Goal: Check status: Check status

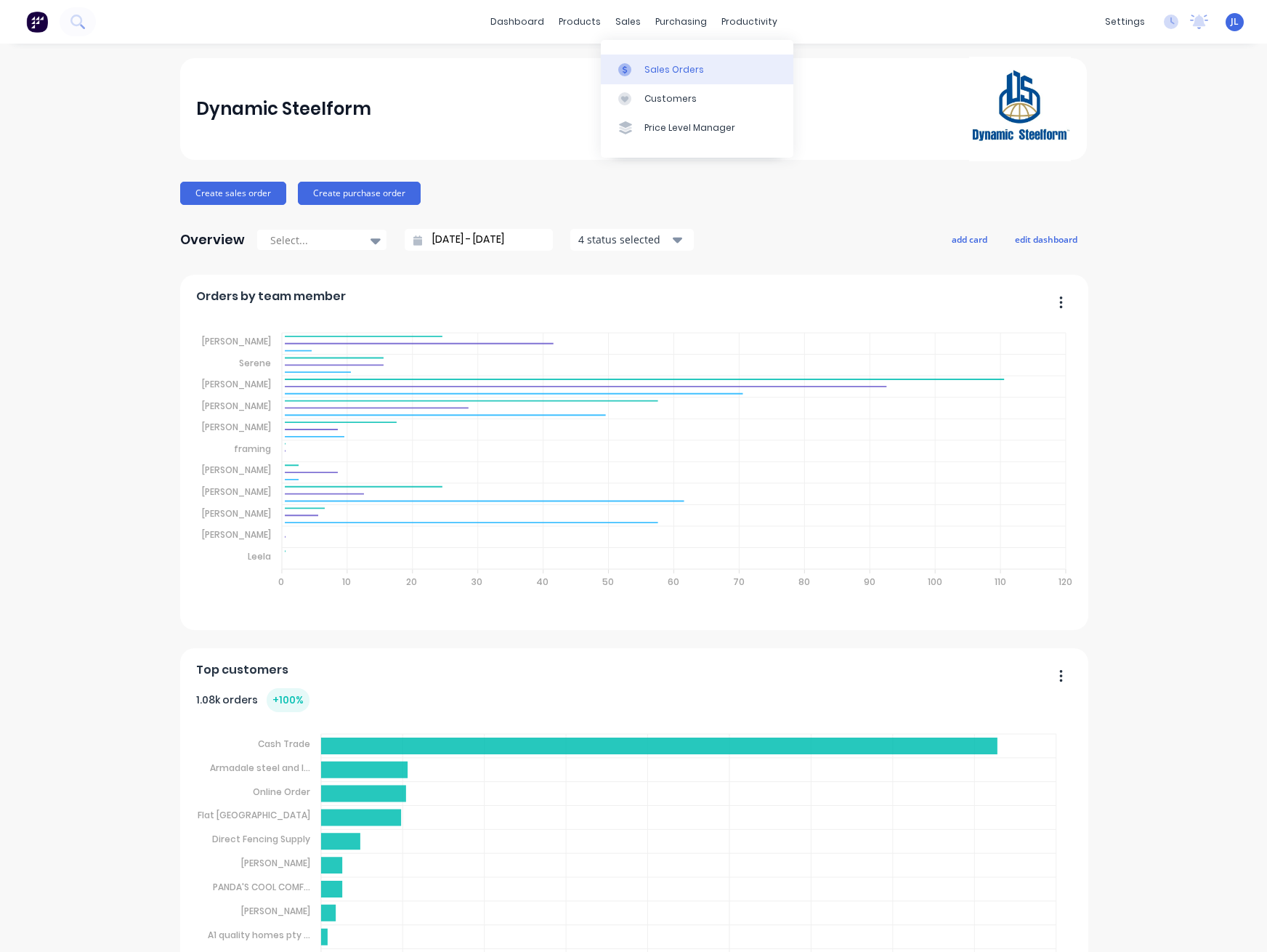
click at [643, 65] on link "Sales Orders" at bounding box center [697, 69] width 193 height 29
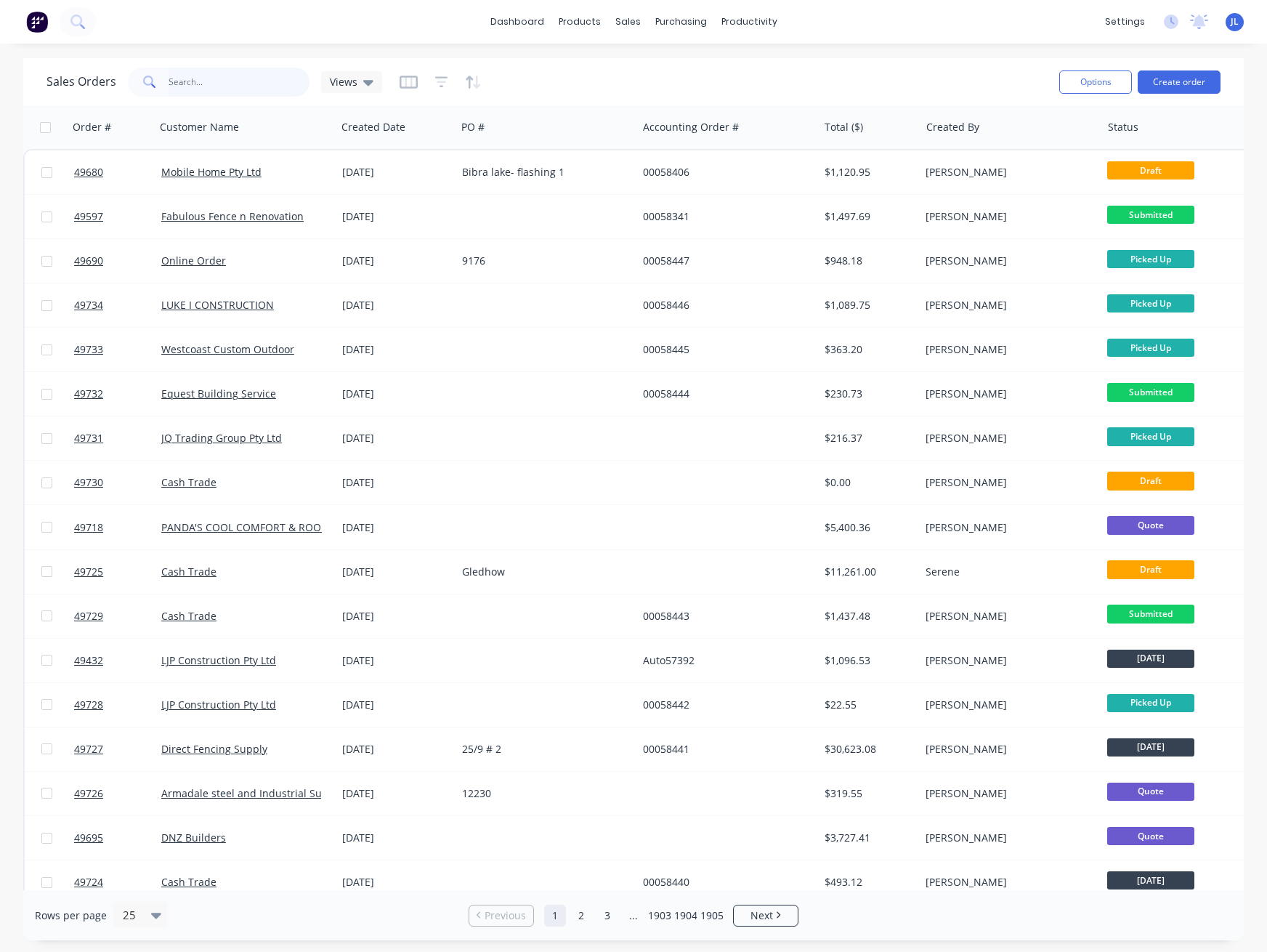
click at [233, 82] on input "text" at bounding box center [239, 82] width 142 height 29
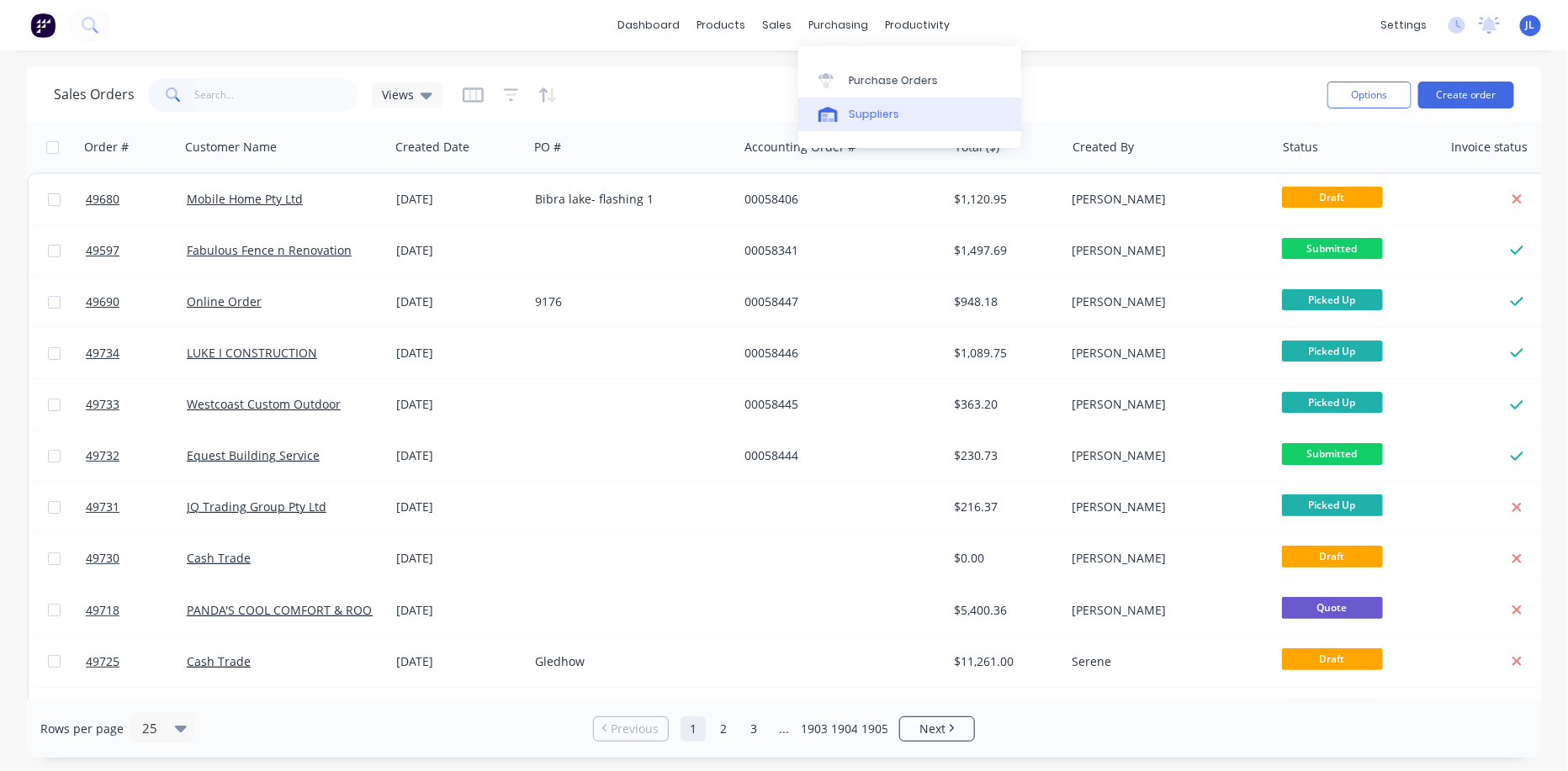
click at [869, 115] on div "Suppliers" at bounding box center [873, 114] width 50 height 15
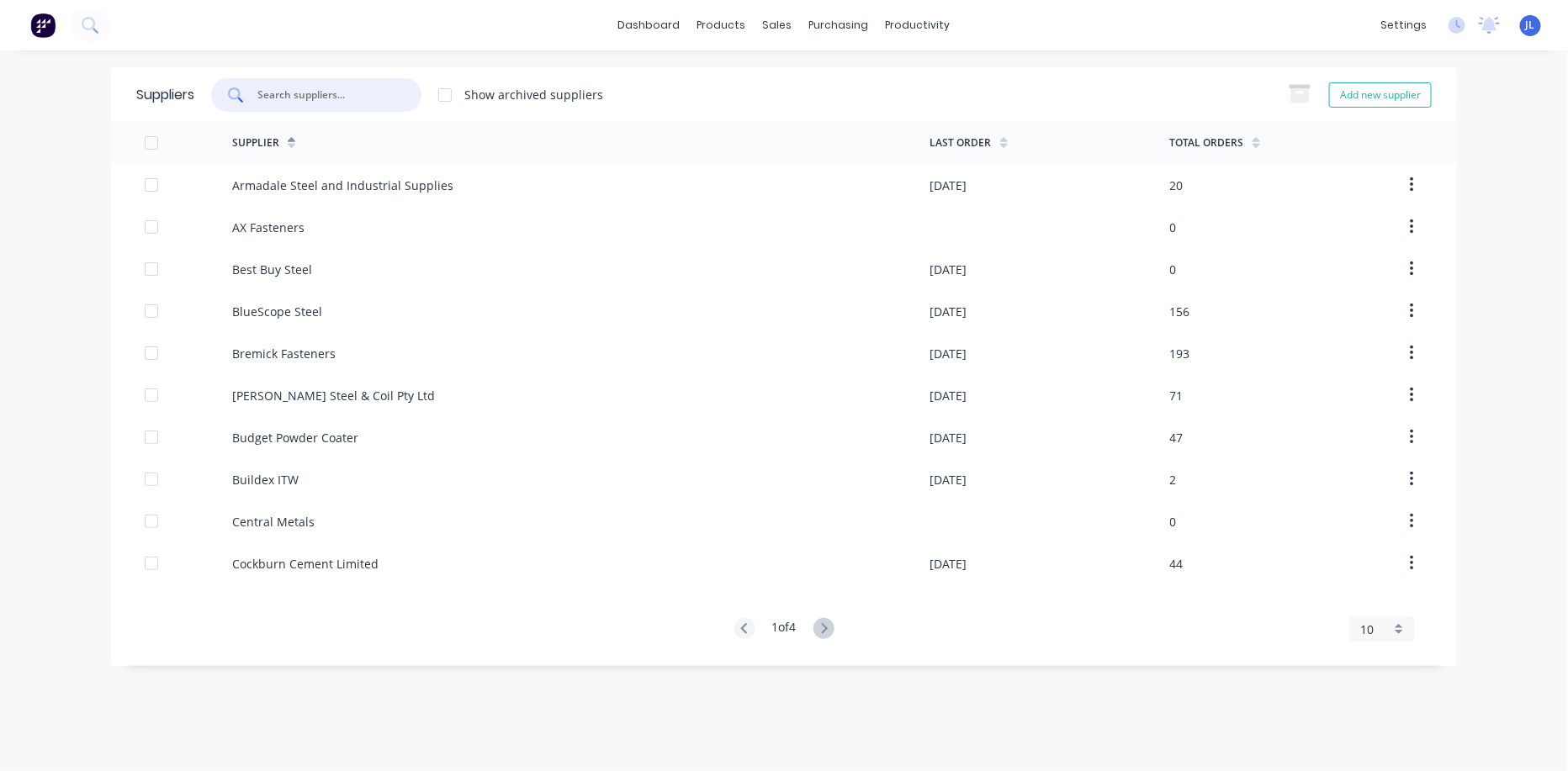
click at [346, 90] on input "text" at bounding box center [325, 94] width 140 height 17
type input "n"
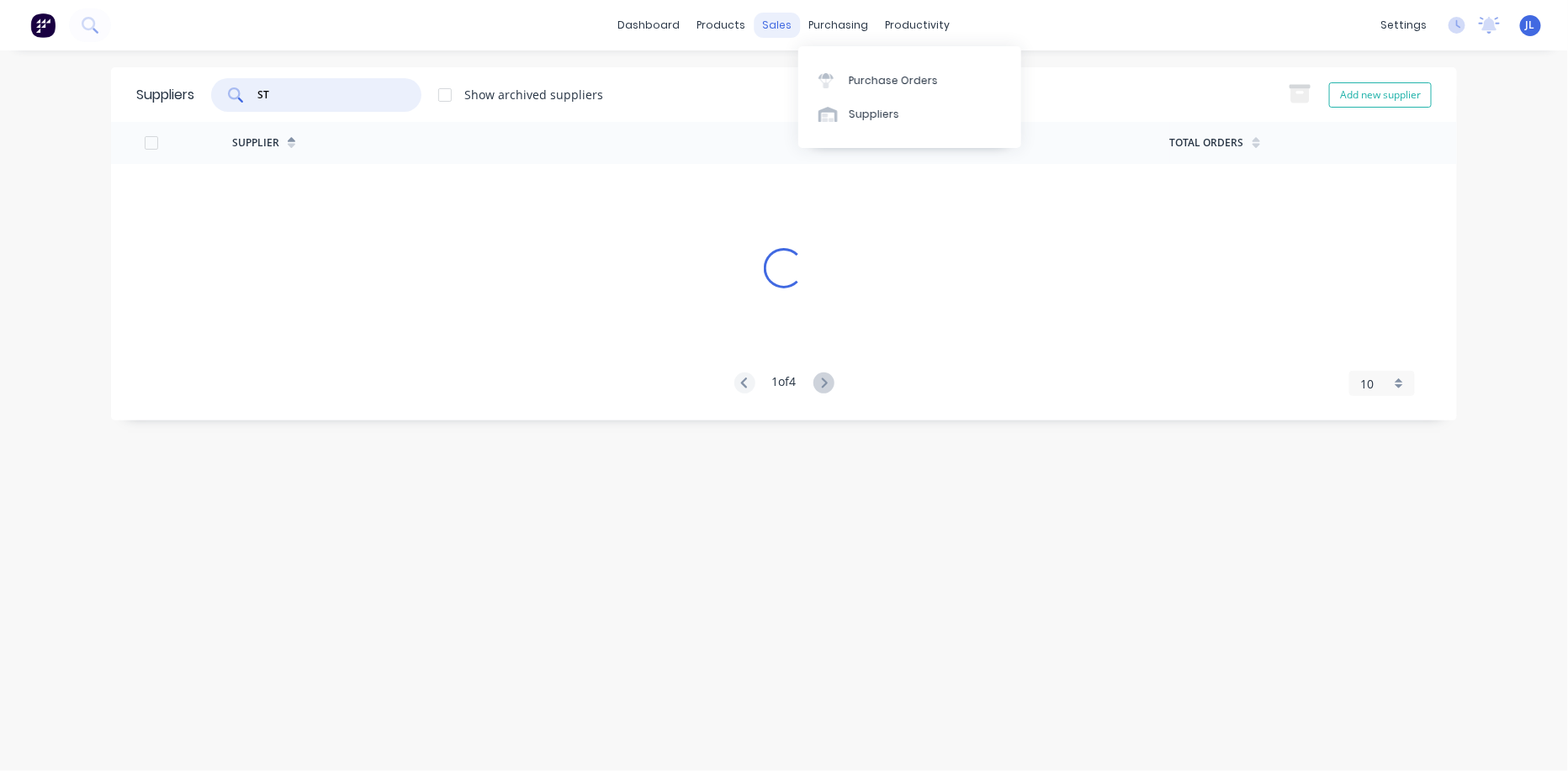
type input "ST"
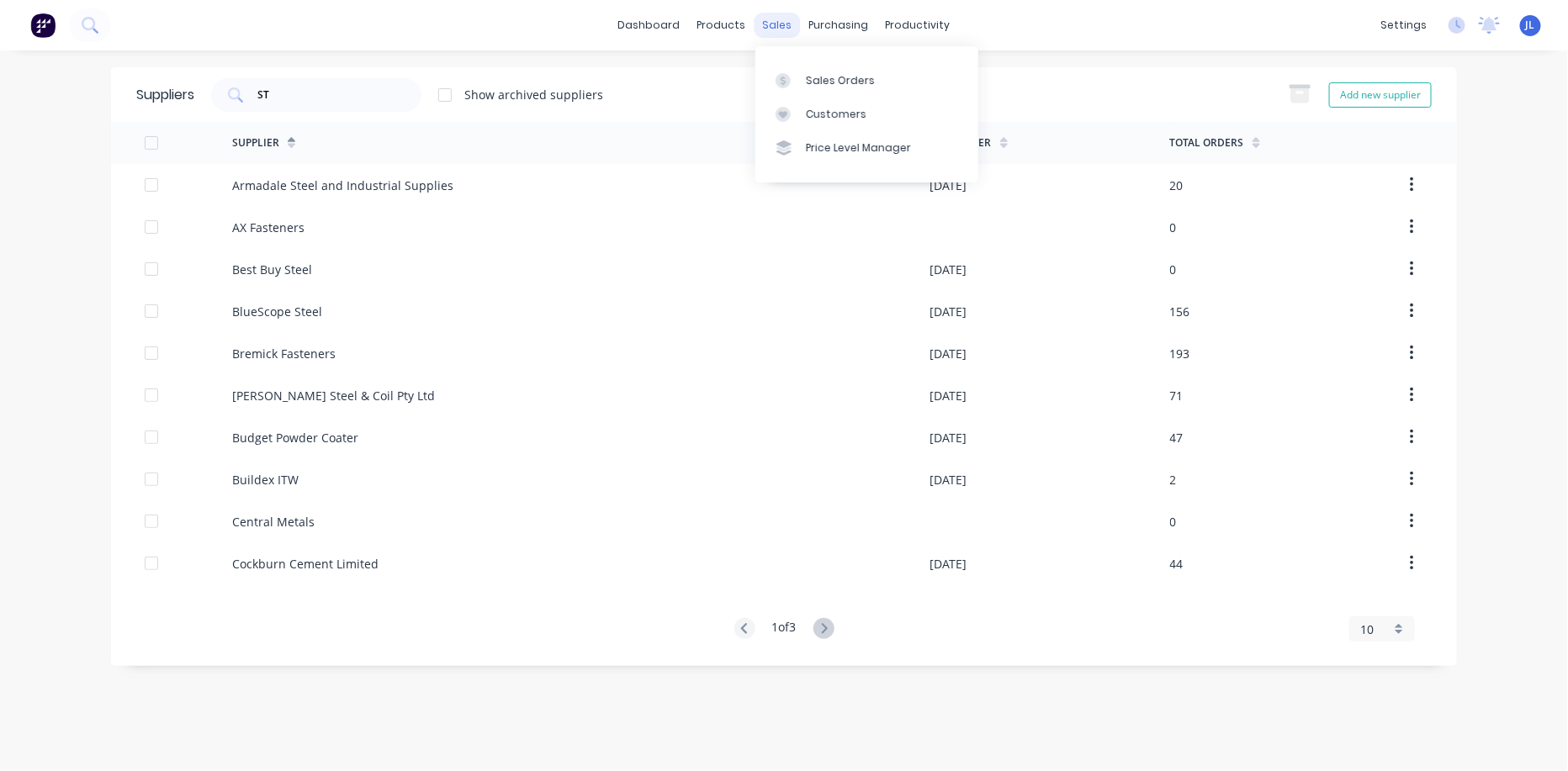
click at [771, 24] on div "sales" at bounding box center [777, 26] width 46 height 26
click at [822, 125] on link "Customers" at bounding box center [867, 114] width 223 height 33
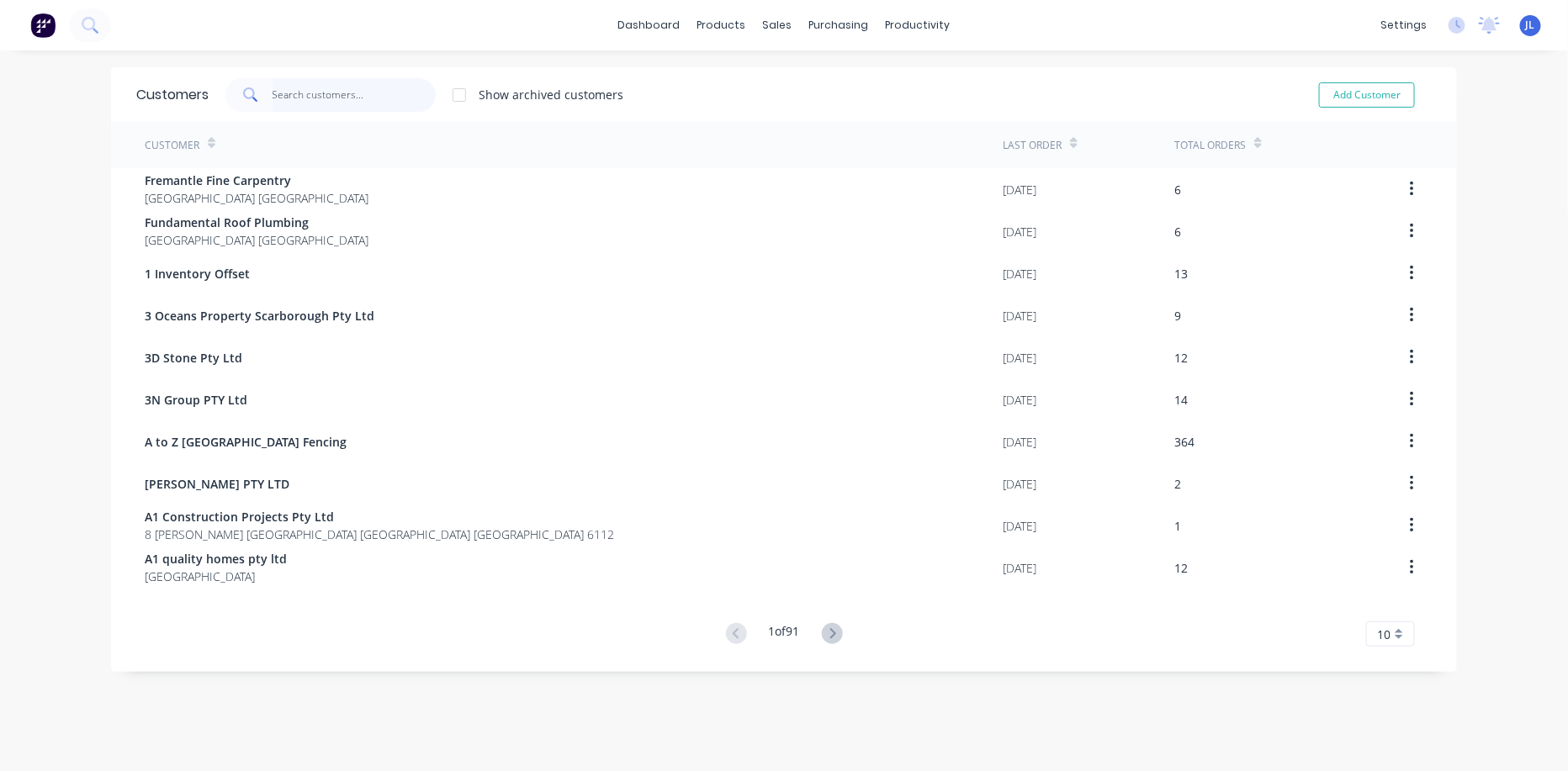
click at [383, 98] on input "text" at bounding box center [354, 95] width 164 height 33
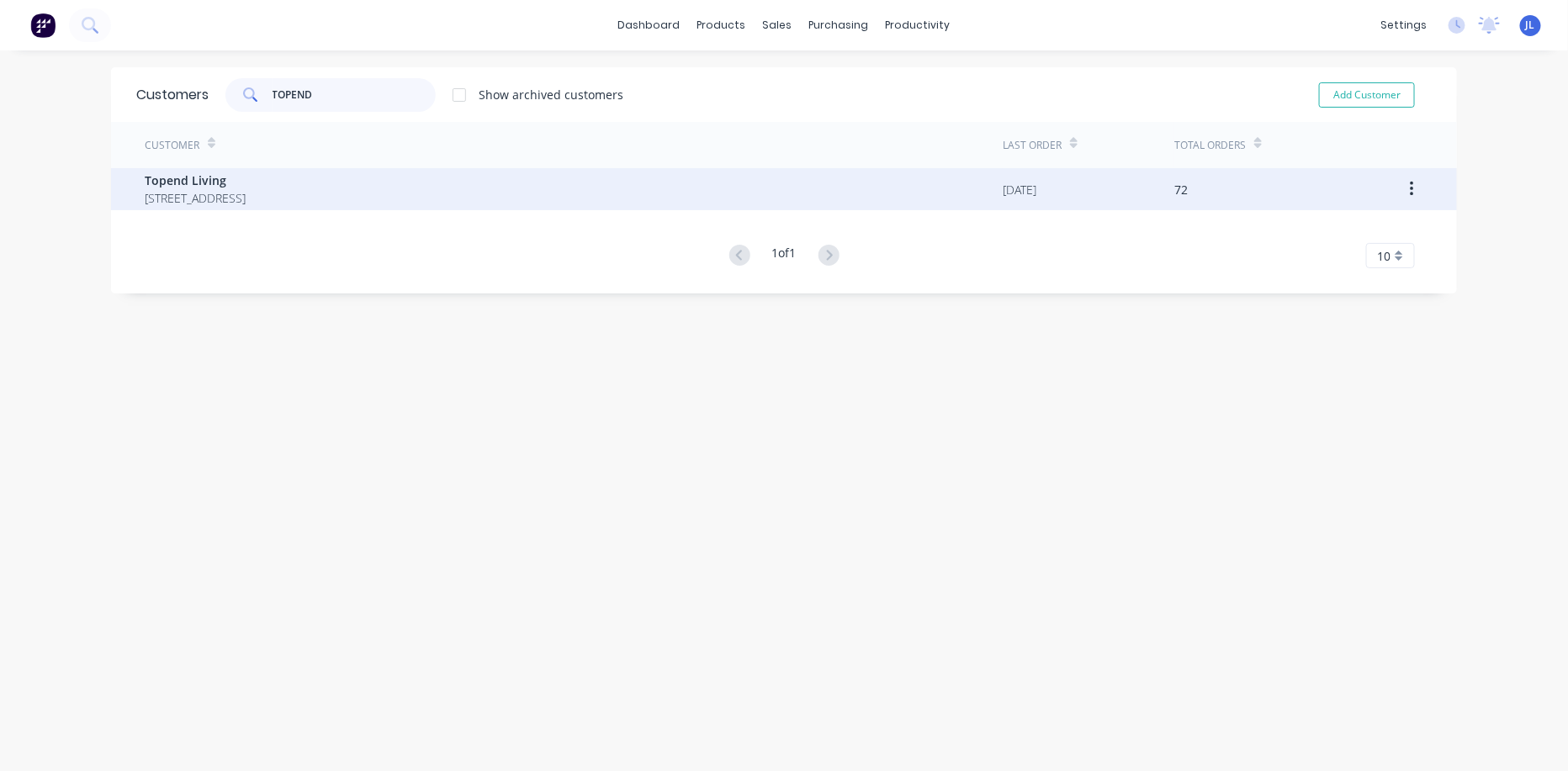
type input "TOPEND"
click at [246, 191] on span "[STREET_ADDRESS]" at bounding box center [195, 198] width 101 height 18
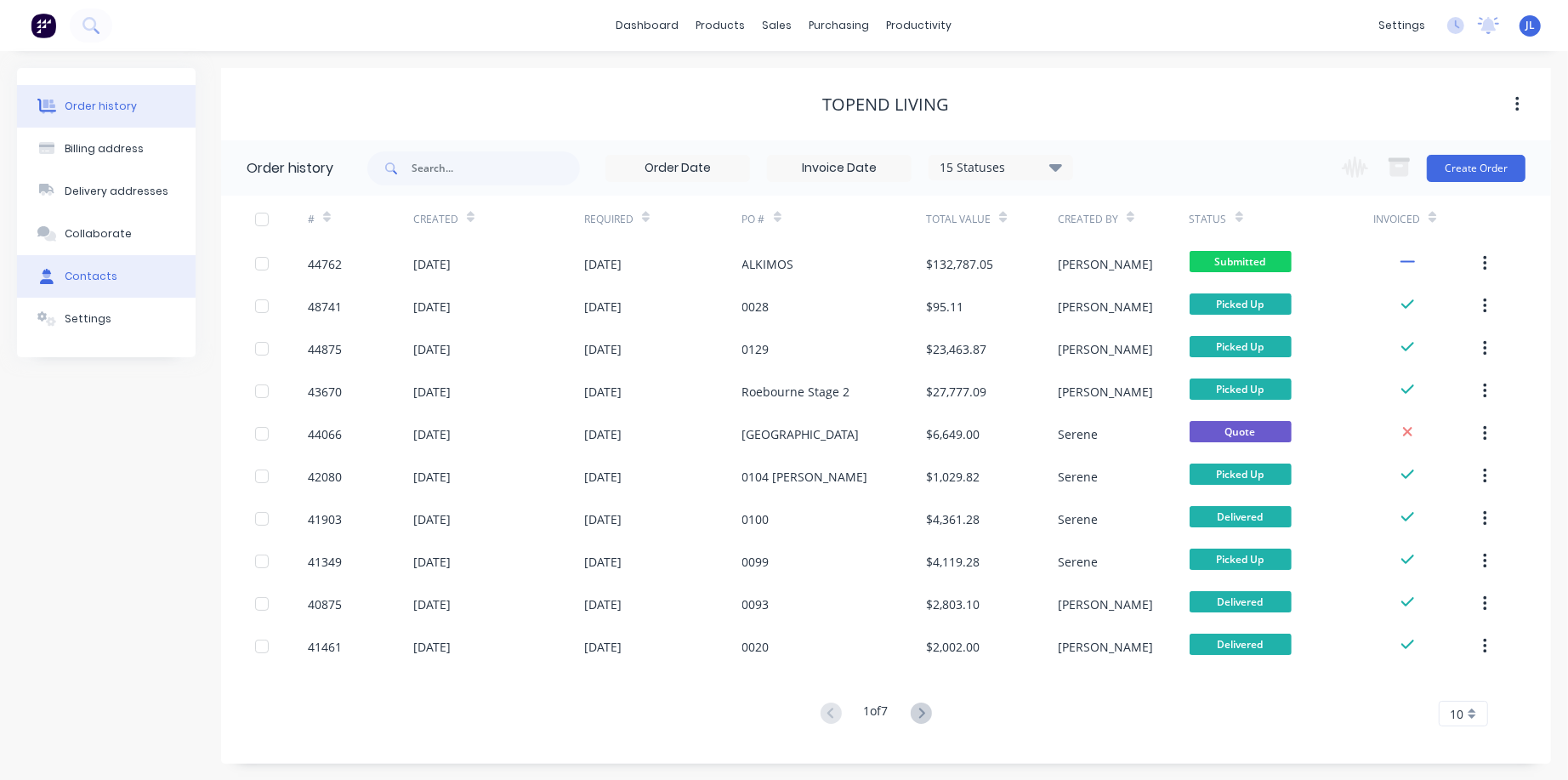
click at [99, 275] on div "Contacts" at bounding box center [90, 276] width 53 height 15
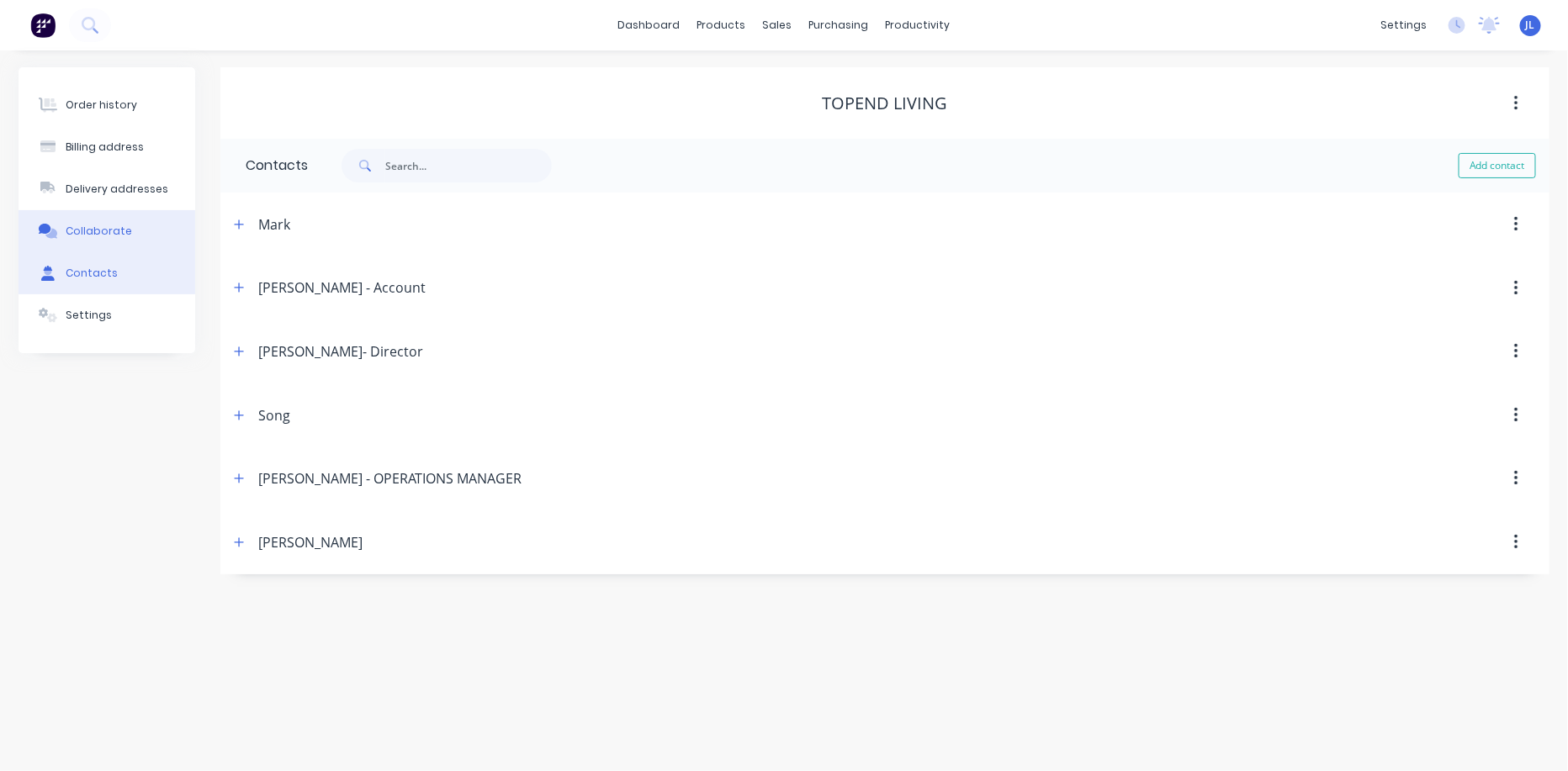
click at [84, 216] on button "Collaborate" at bounding box center [107, 231] width 177 height 42
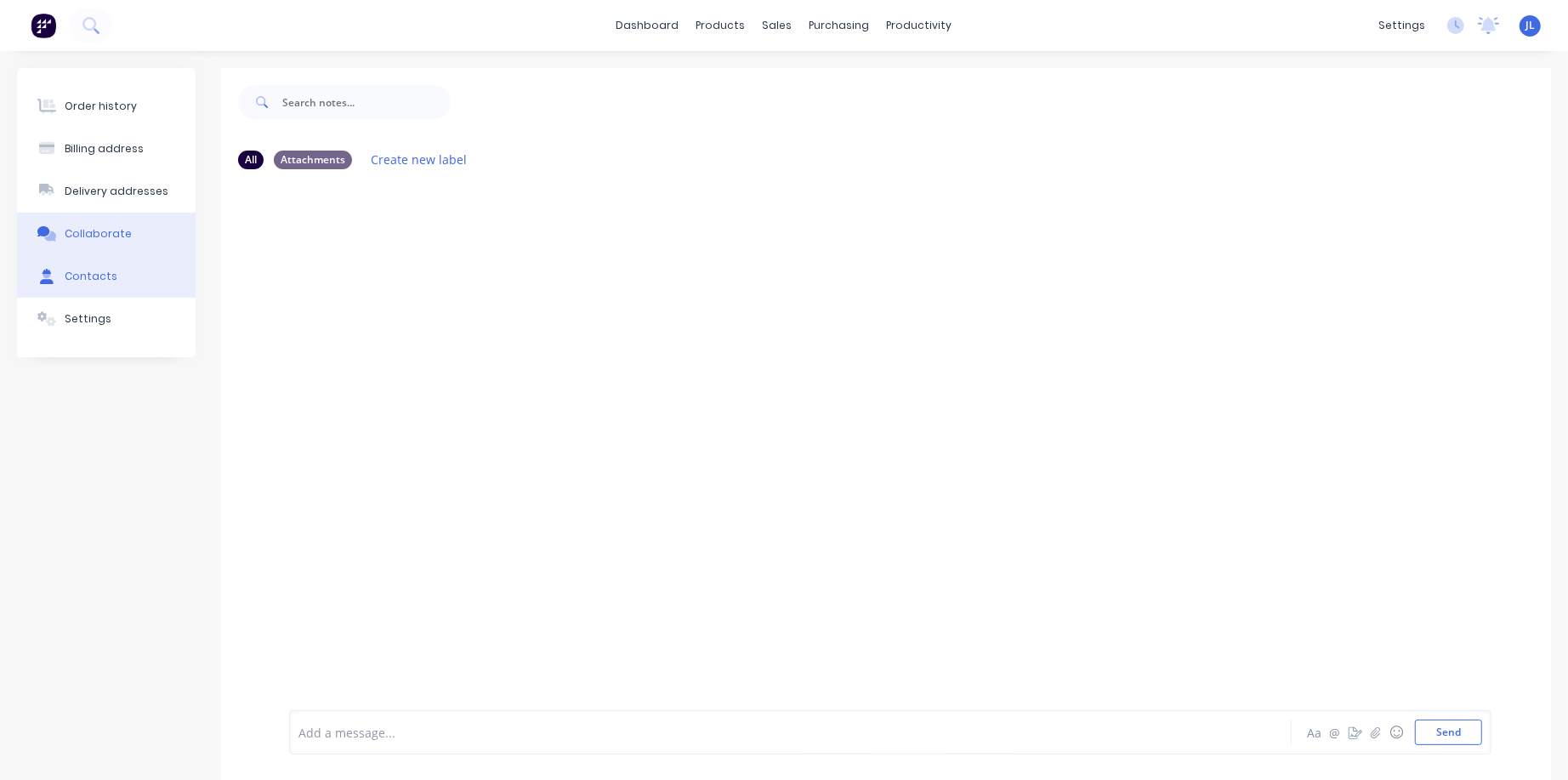
drag, startPoint x: 85, startPoint y: 276, endPoint x: 107, endPoint y: 266, distance: 24.2
click at [85, 274] on div "Contacts" at bounding box center [90, 276] width 53 height 15
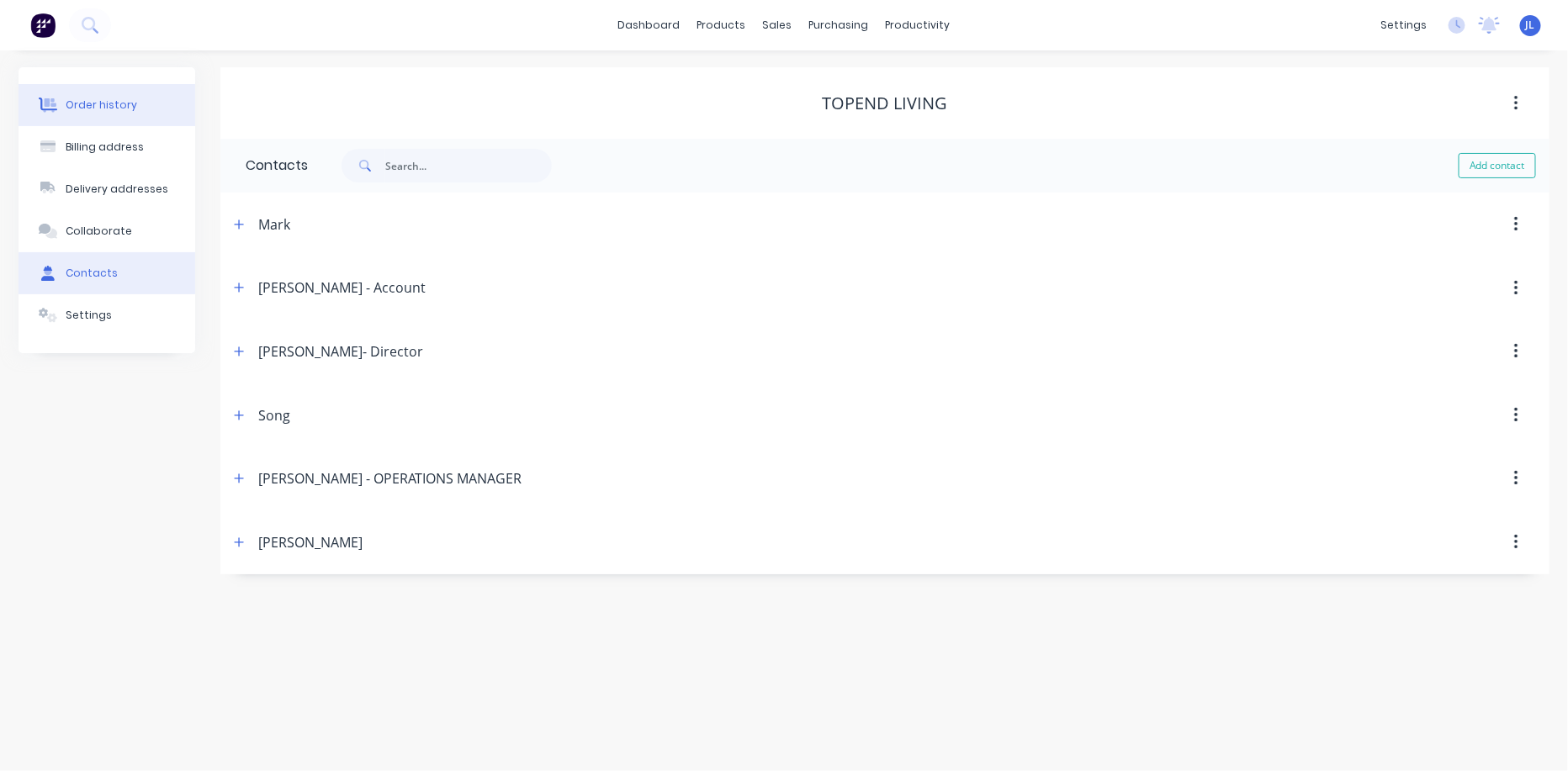
click at [141, 107] on button "Order history" at bounding box center [107, 105] width 177 height 42
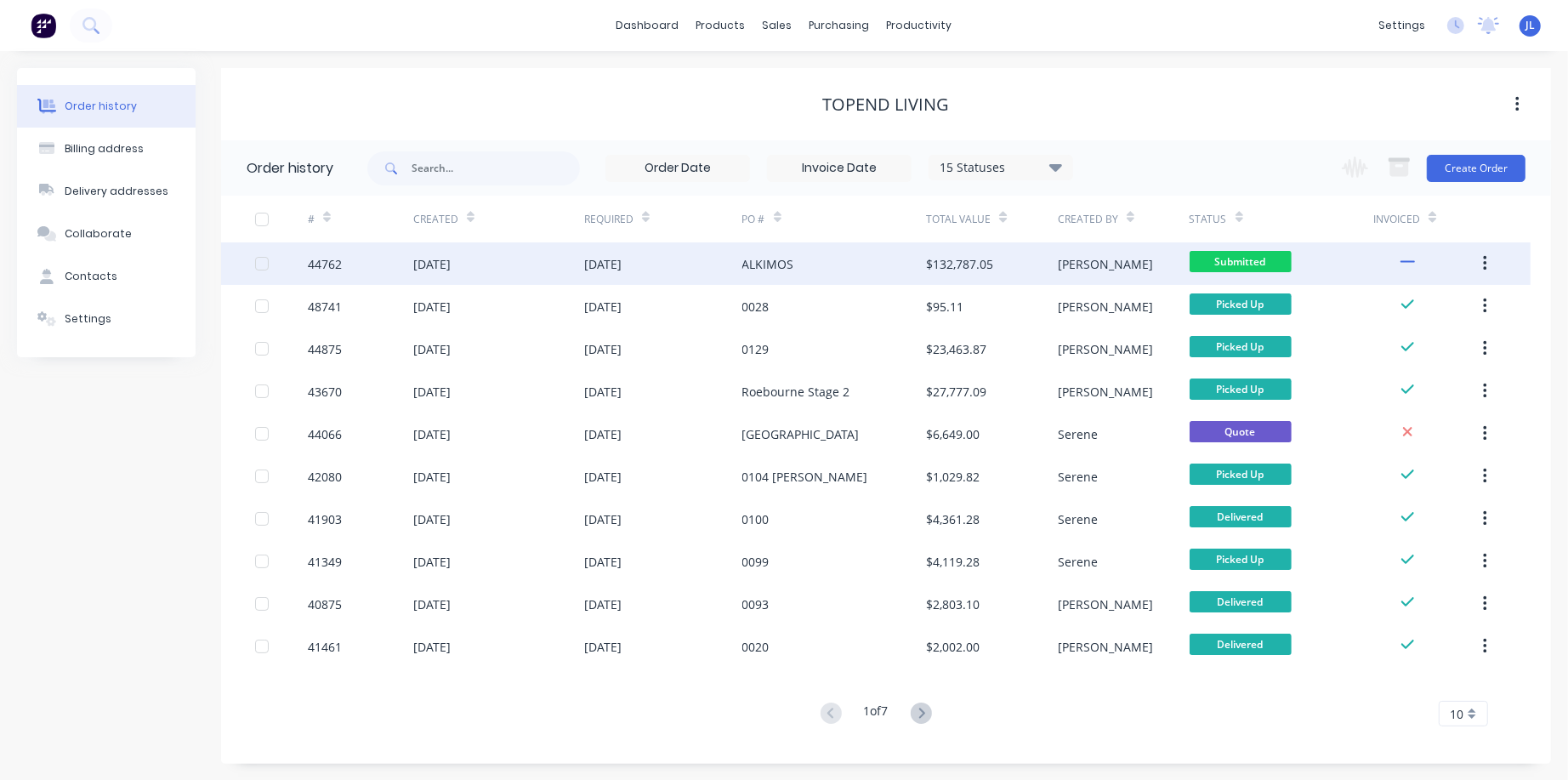
click at [506, 274] on div "[DATE]" at bounding box center [499, 263] width 171 height 43
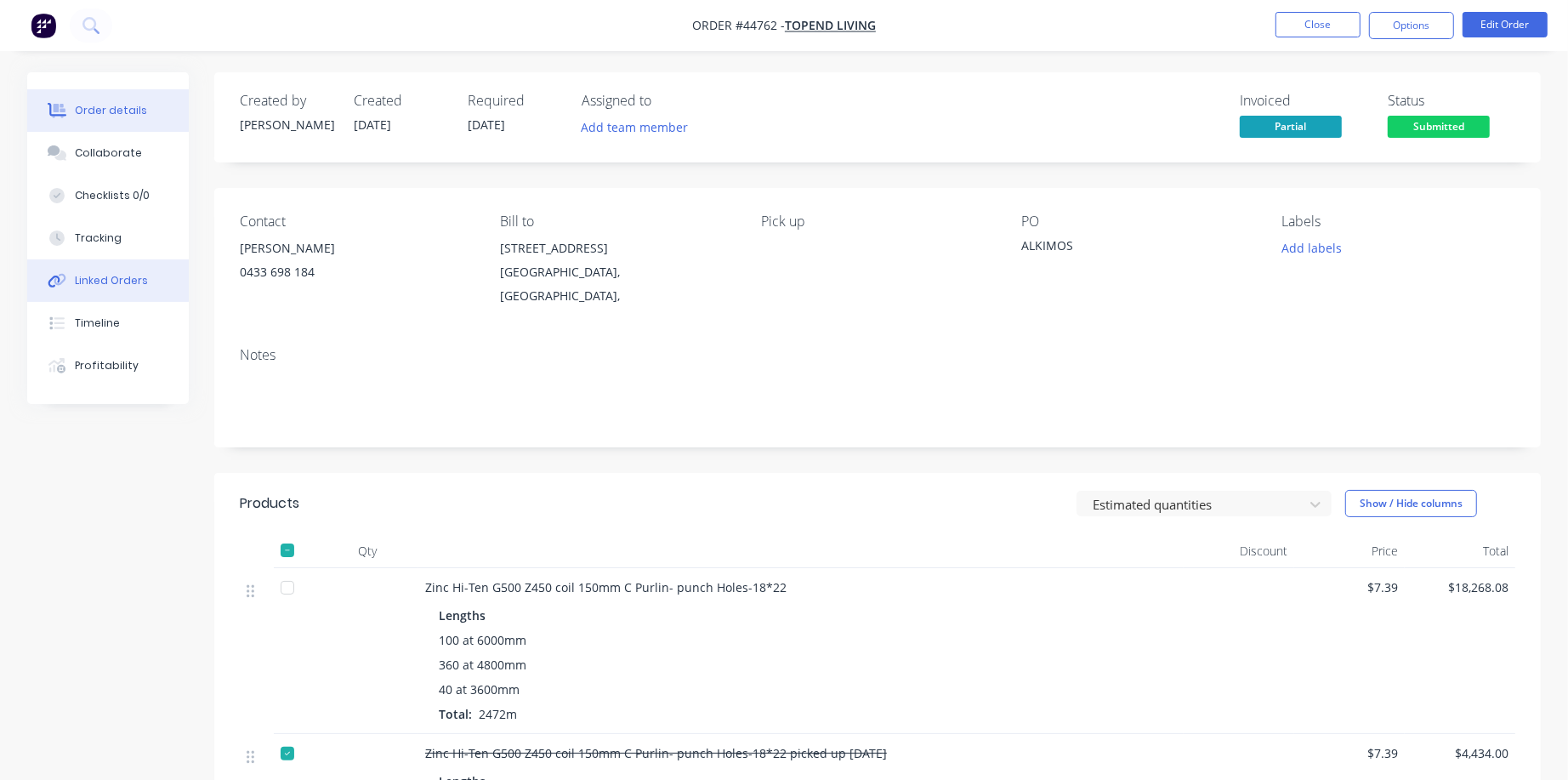
click at [96, 286] on div "Linked Orders" at bounding box center [111, 280] width 73 height 15
